Goal: Information Seeking & Learning: Learn about a topic

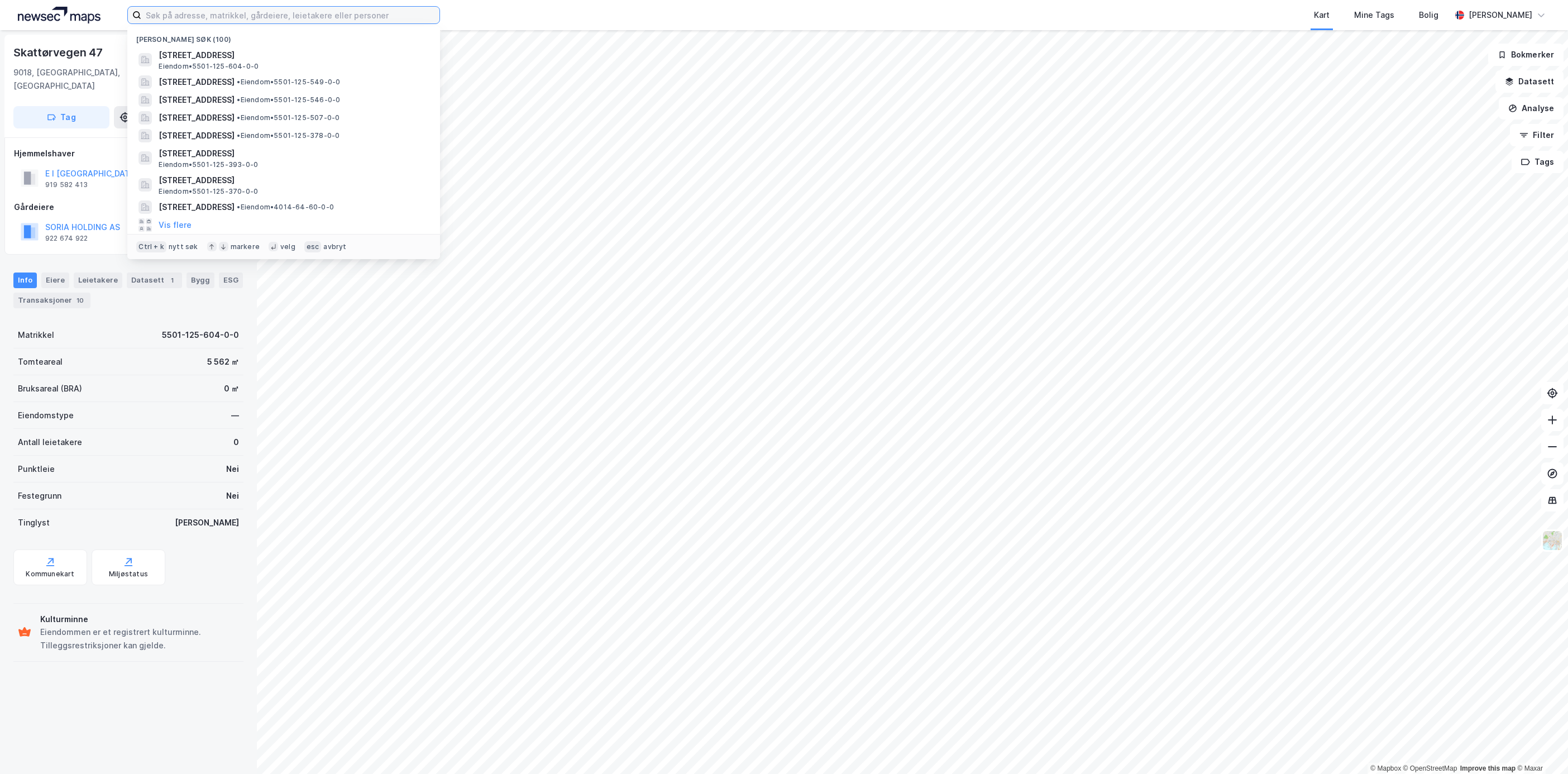
click at [240, 15] on input at bounding box center [290, 15] width 298 height 17
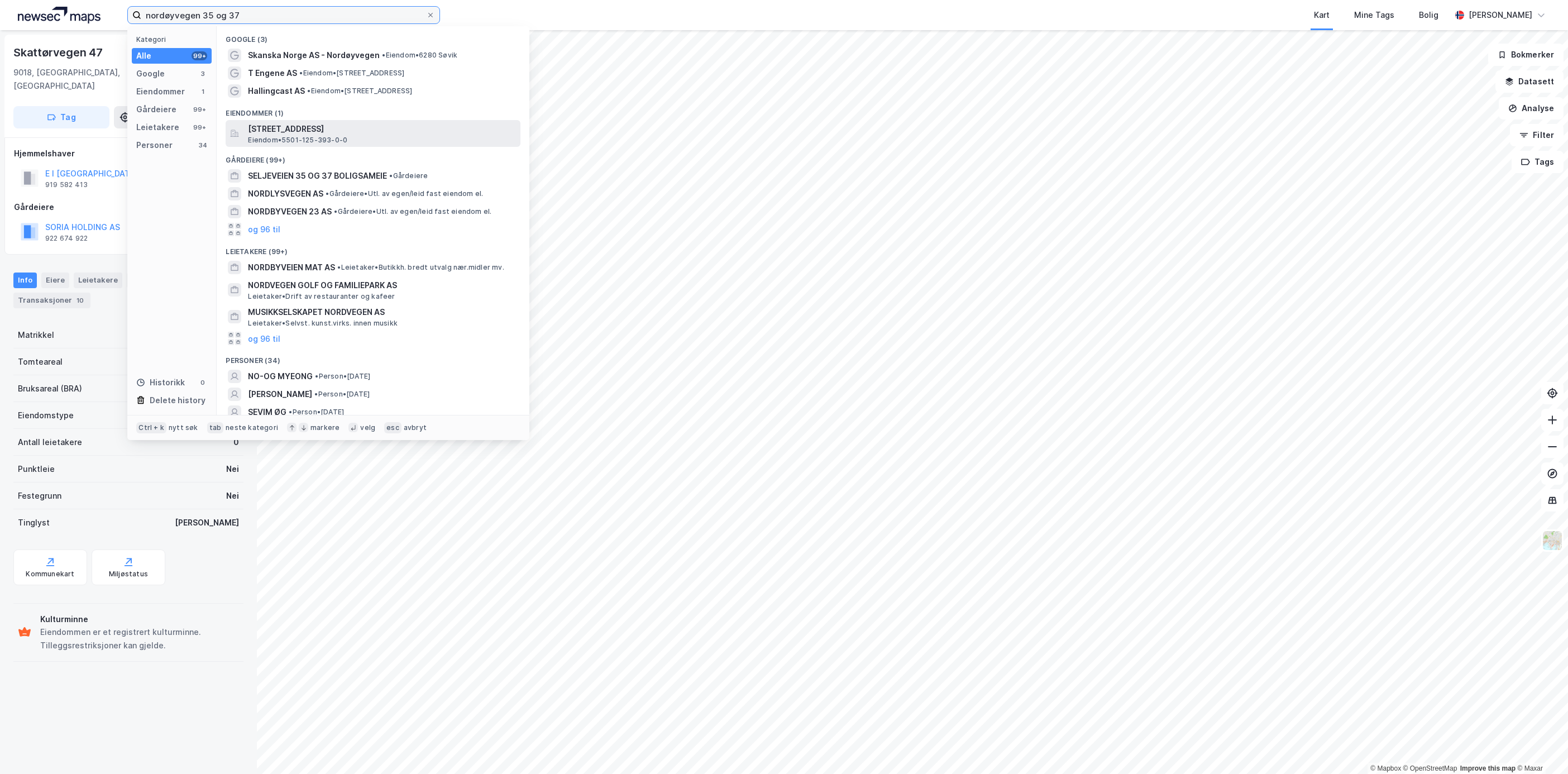
type input "nordøyvegen 35 og 37"
click at [381, 124] on span "[STREET_ADDRESS]" at bounding box center [382, 129] width 268 height 13
